Goal: Task Accomplishment & Management: Use online tool/utility

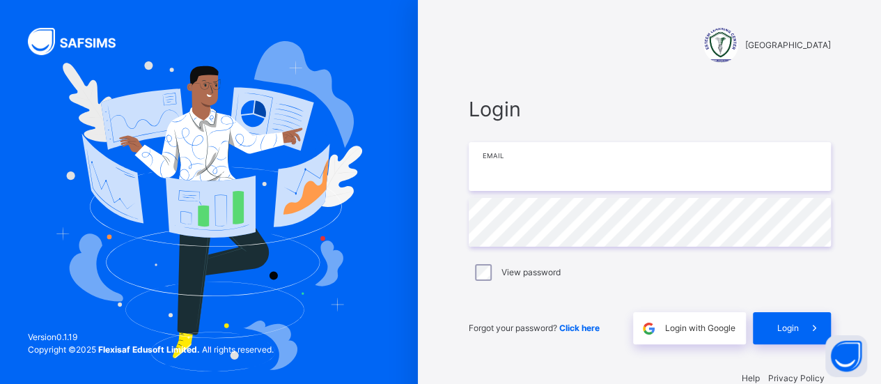
click at [494, 186] on input "email" at bounding box center [650, 166] width 362 height 49
type input "**********"
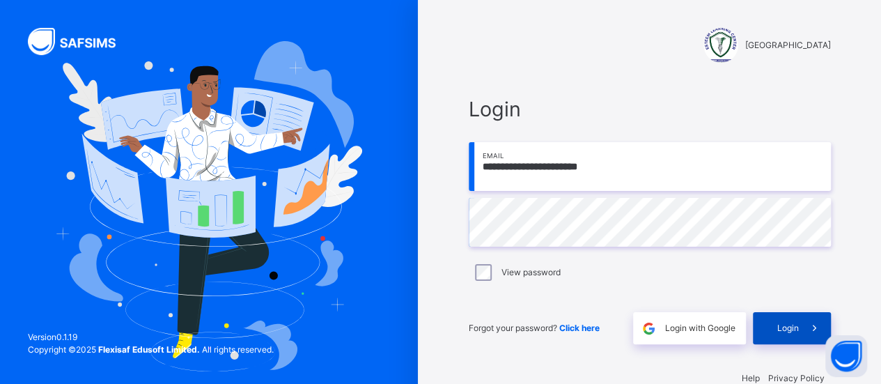
click at [789, 324] on span "Login" at bounding box center [788, 328] width 22 height 13
click at [788, 326] on span "Login" at bounding box center [788, 328] width 22 height 13
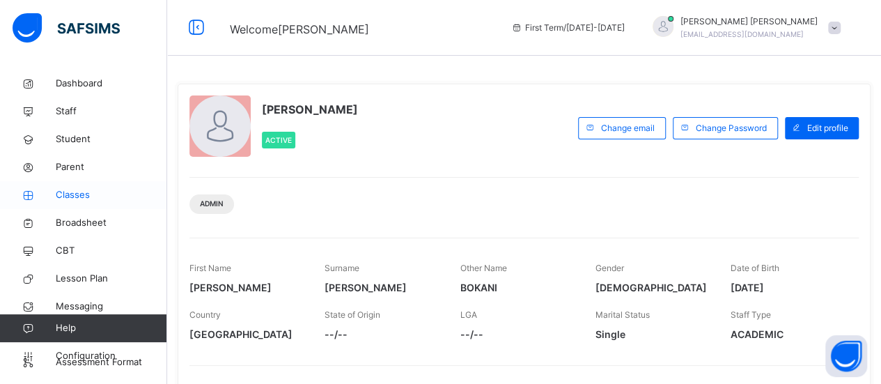
click at [70, 193] on span "Classes" at bounding box center [111, 195] width 111 height 14
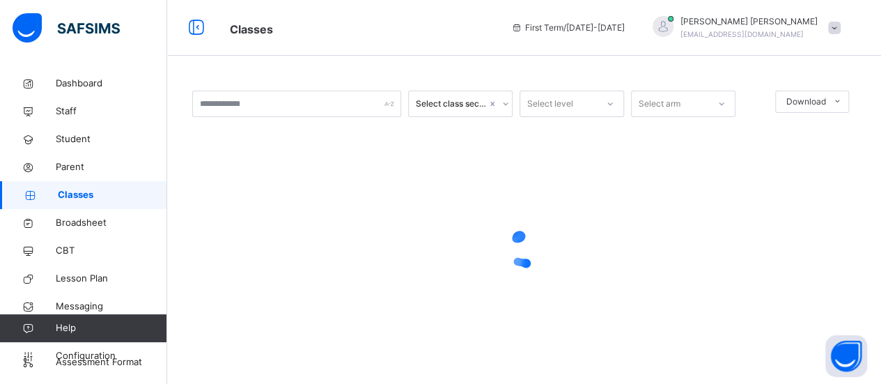
click at [57, 203] on link "Classes" at bounding box center [83, 195] width 167 height 28
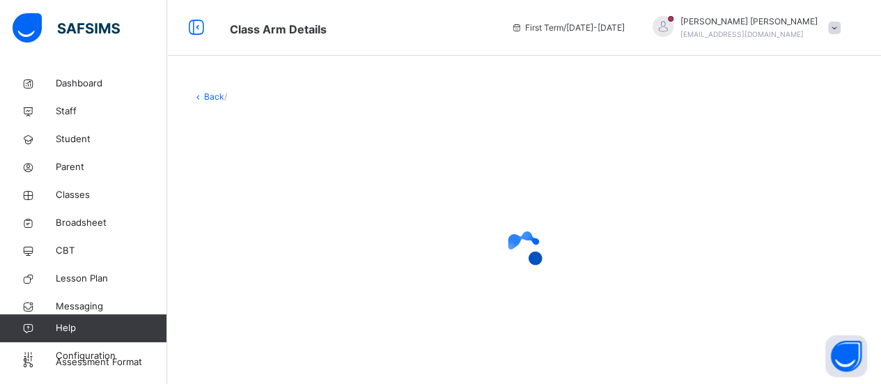
click at [244, 191] on div at bounding box center [524, 249] width 664 height 265
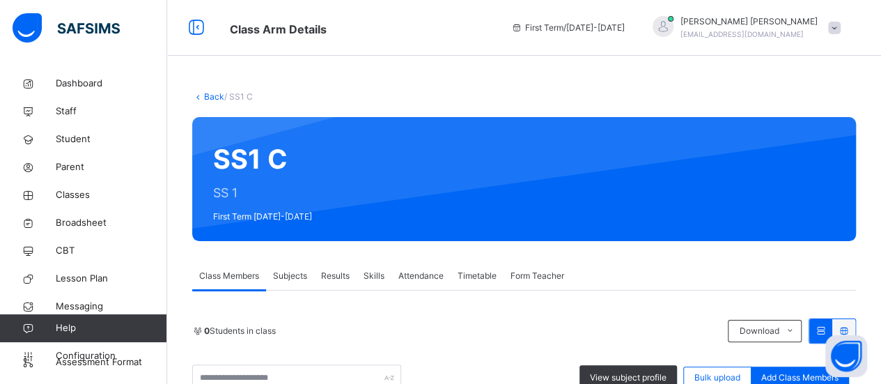
click at [277, 277] on span "Subjects" at bounding box center [290, 276] width 34 height 13
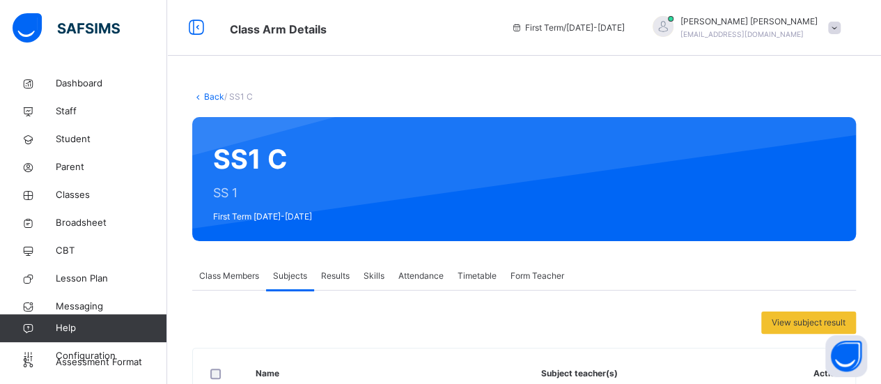
click at [211, 98] on link "Back" at bounding box center [214, 96] width 20 height 10
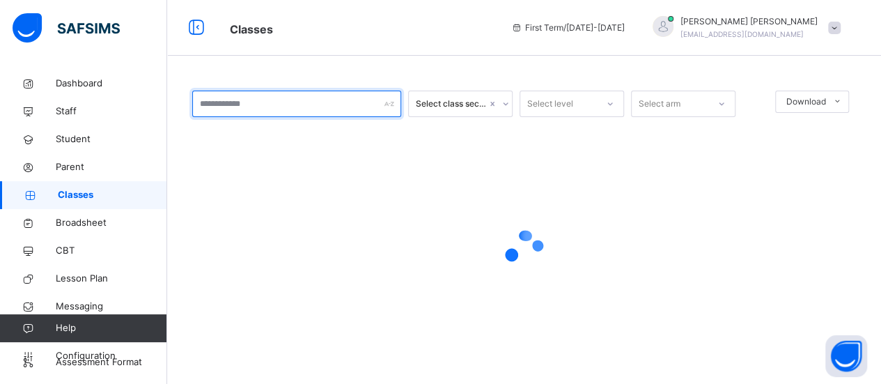
click at [210, 103] on input "text" at bounding box center [296, 104] width 209 height 26
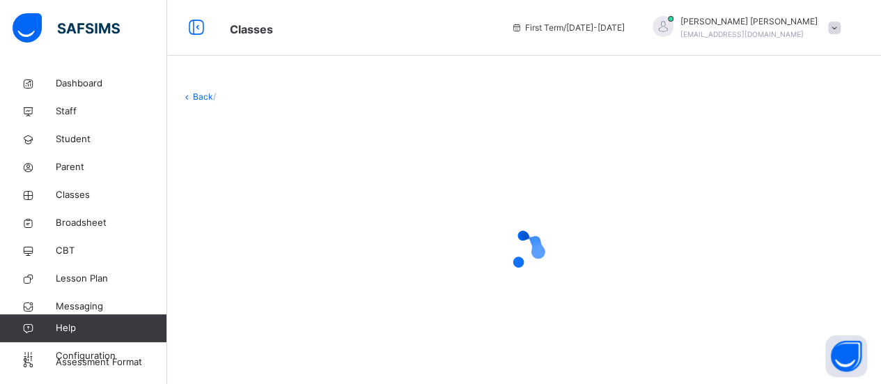
click at [240, 226] on div at bounding box center [524, 250] width 686 height 56
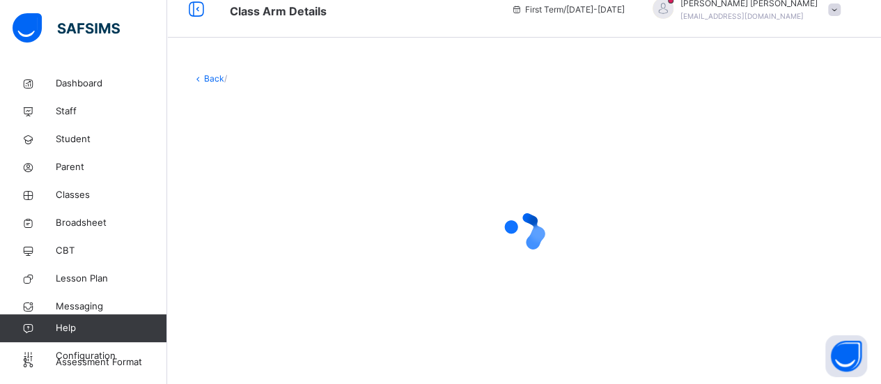
scroll to position [10, 0]
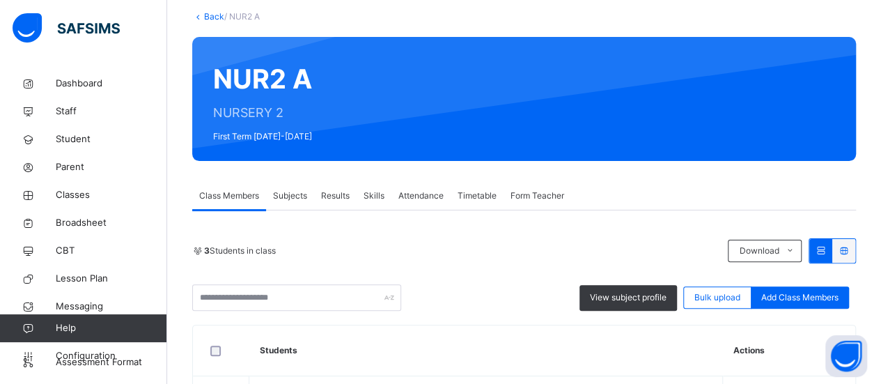
click at [192, 242] on div "Back / NUR2 A NUR2 A NURSERY 2 First Term [DATE]-[DATE] Class Members Subjects …" at bounding box center [524, 291] width 714 height 603
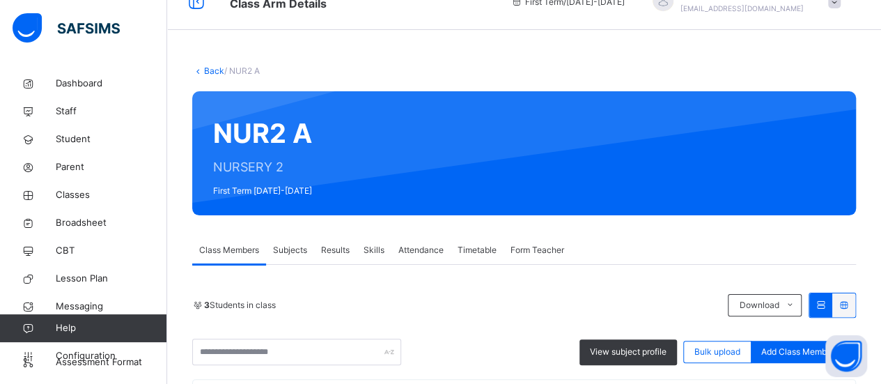
scroll to position [0, 0]
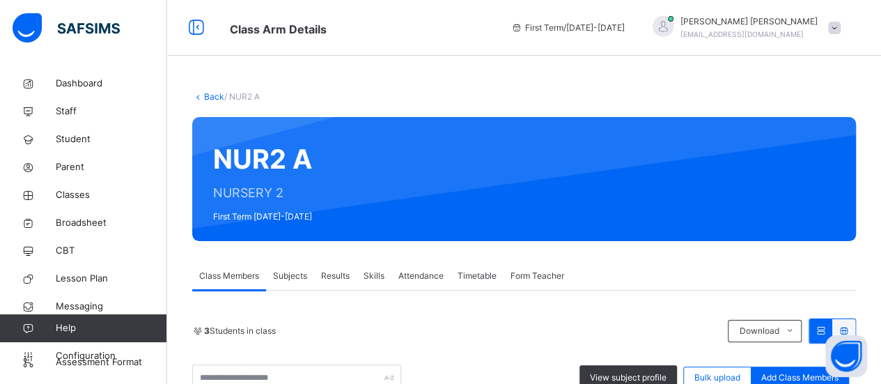
click at [210, 96] on link "Back" at bounding box center [214, 96] width 20 height 10
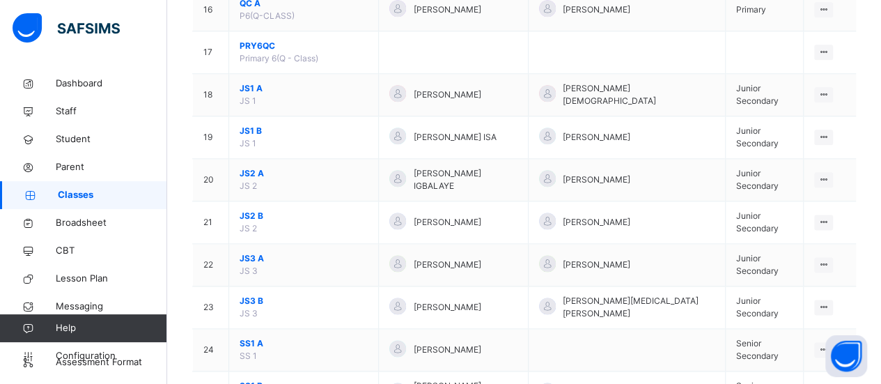
scroll to position [869, 0]
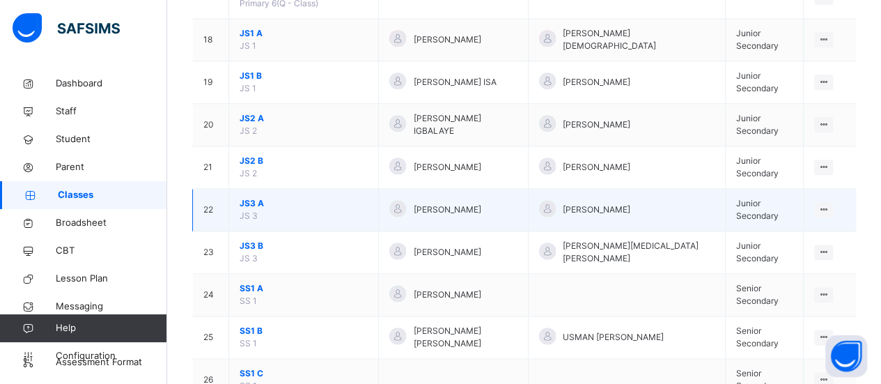
click at [254, 200] on span "JS3 A" at bounding box center [304, 203] width 128 height 13
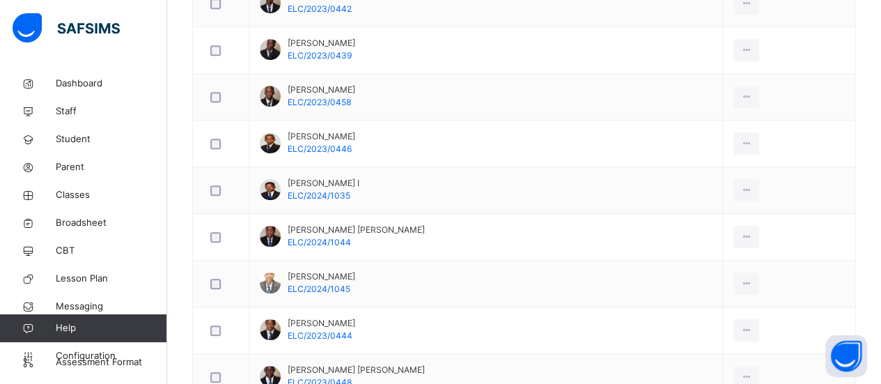
scroll to position [267, 0]
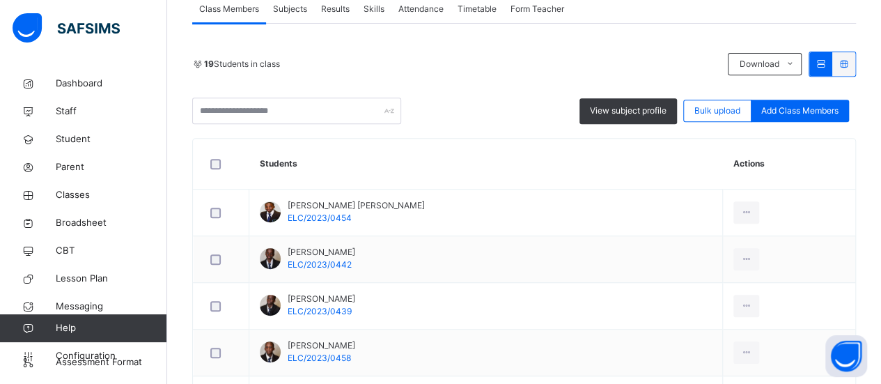
click at [281, 15] on span "Subjects" at bounding box center [290, 9] width 34 height 13
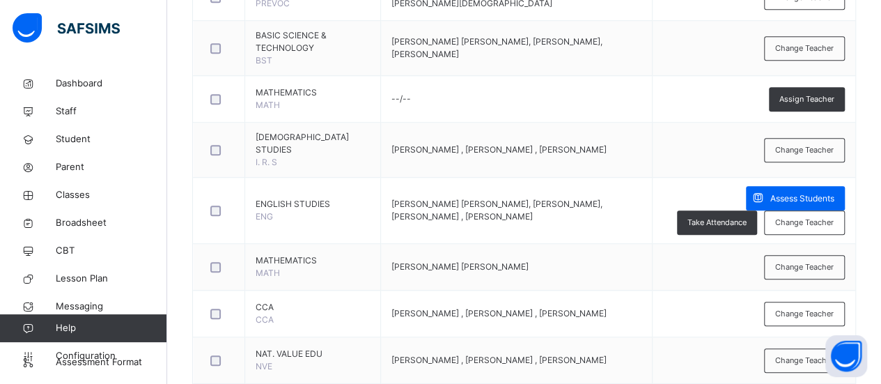
scroll to position [518, 0]
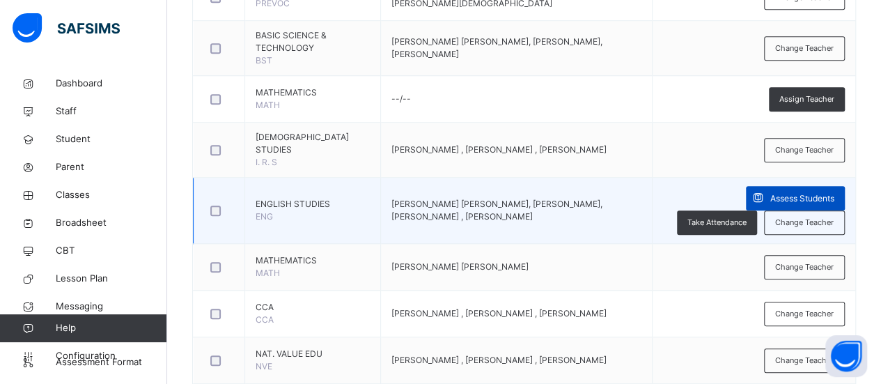
click at [770, 196] on span "Assess Students" at bounding box center [802, 198] width 64 height 13
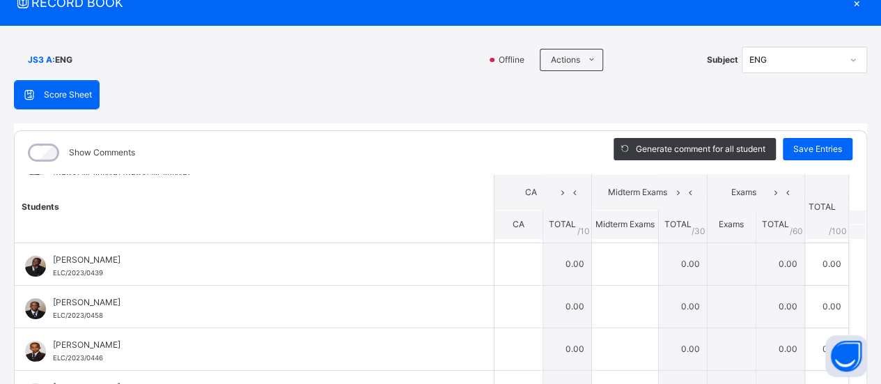
scroll to position [0, 0]
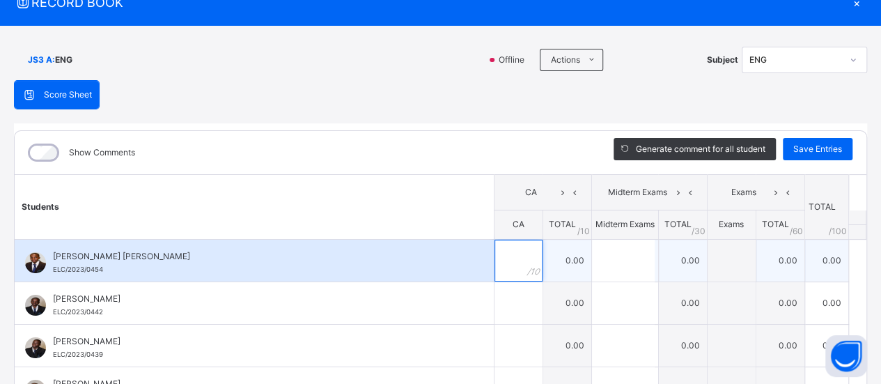
click at [495, 258] on input "text" at bounding box center [519, 261] width 48 height 42
click at [615, 271] on input "text" at bounding box center [623, 261] width 63 height 42
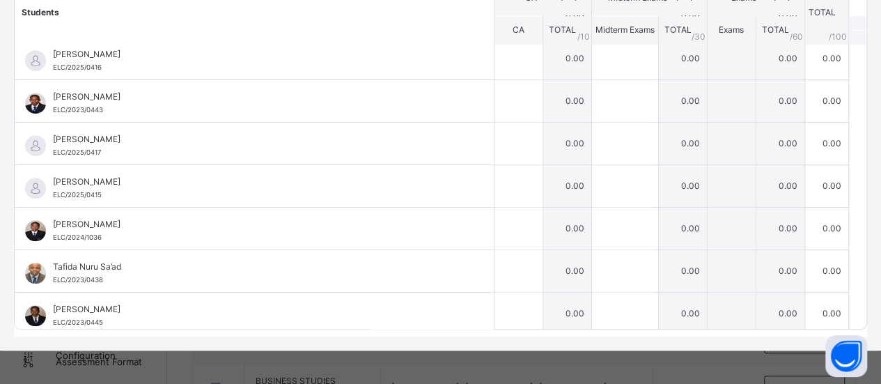
scroll to position [541, 0]
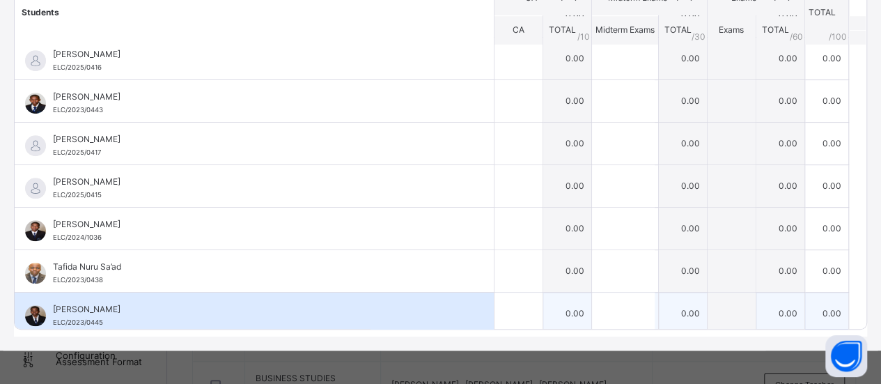
click at [40, 315] on img at bounding box center [35, 315] width 21 height 21
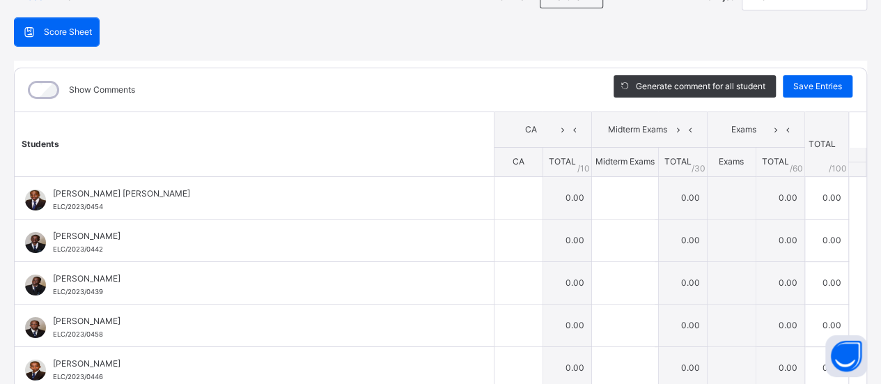
scroll to position [113, 0]
